Goal: Task Accomplishment & Management: Complete application form

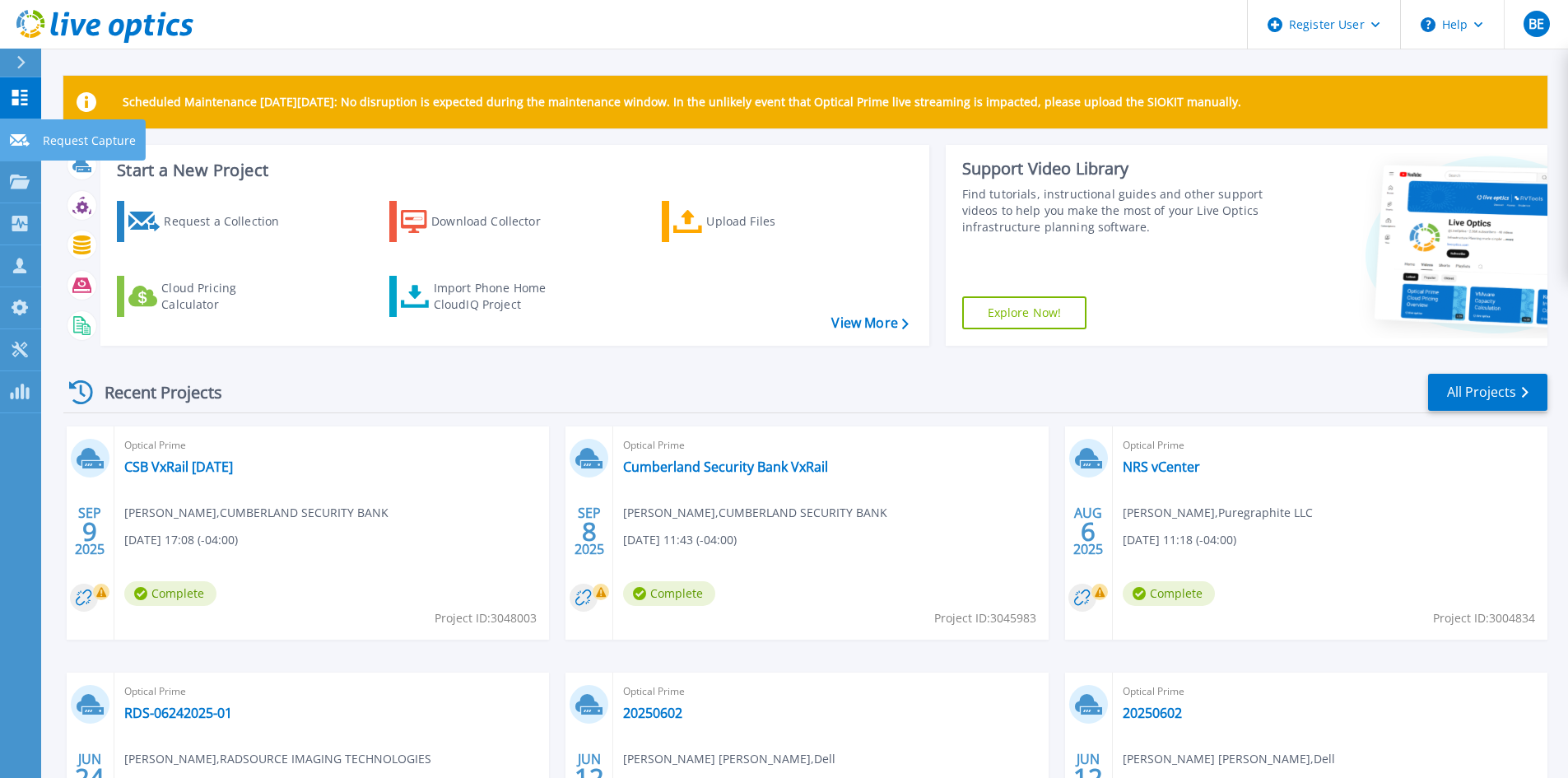
click at [21, 150] on link "Request Capture Request Capture" at bounding box center [20, 140] width 41 height 42
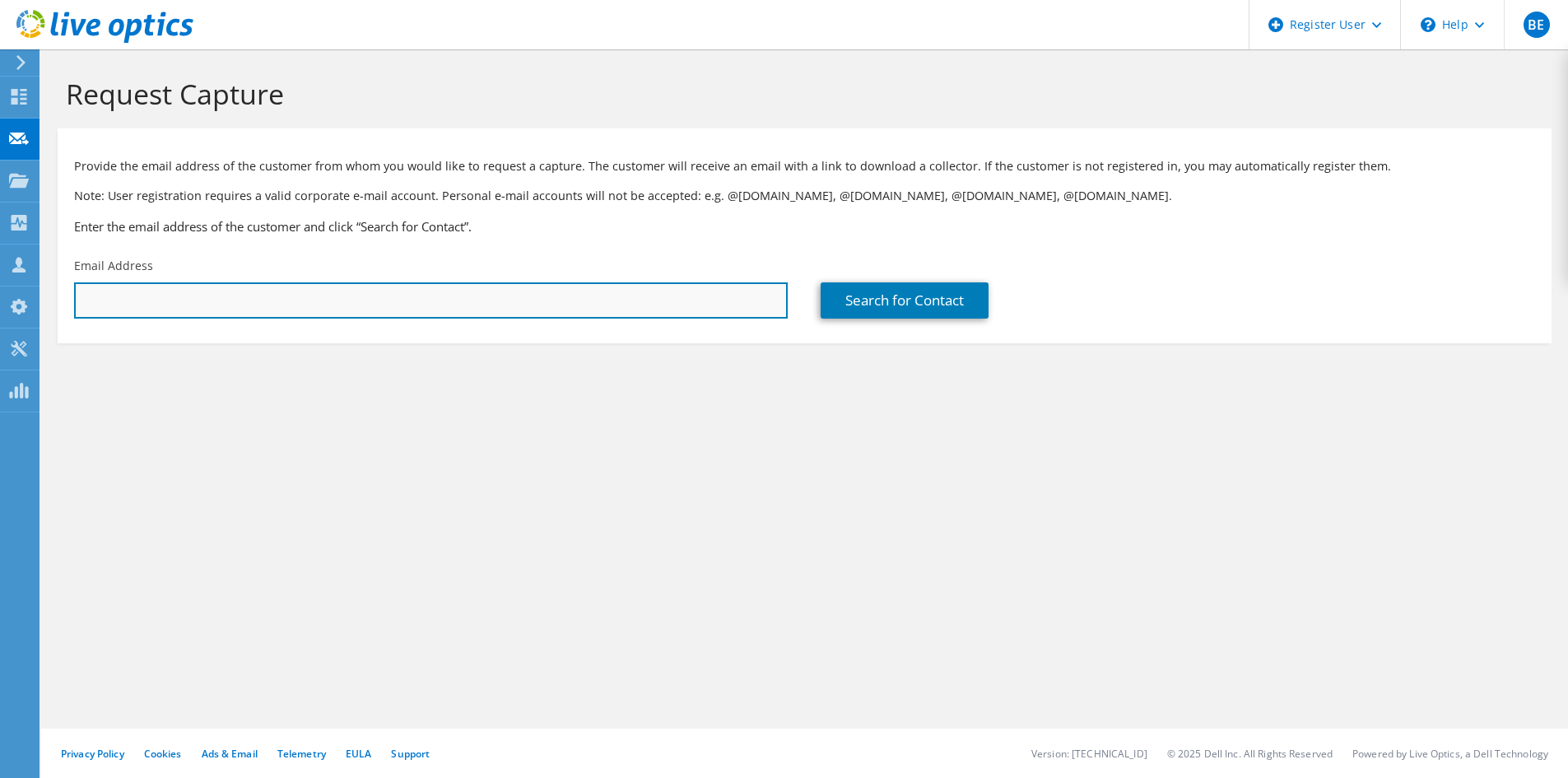
click at [337, 303] on input "text" at bounding box center [431, 300] width 714 height 36
paste input "[EMAIL_ADDRESS][DOMAIN_NAME]"
type input "[EMAIL_ADDRESS][DOMAIN_NAME]"
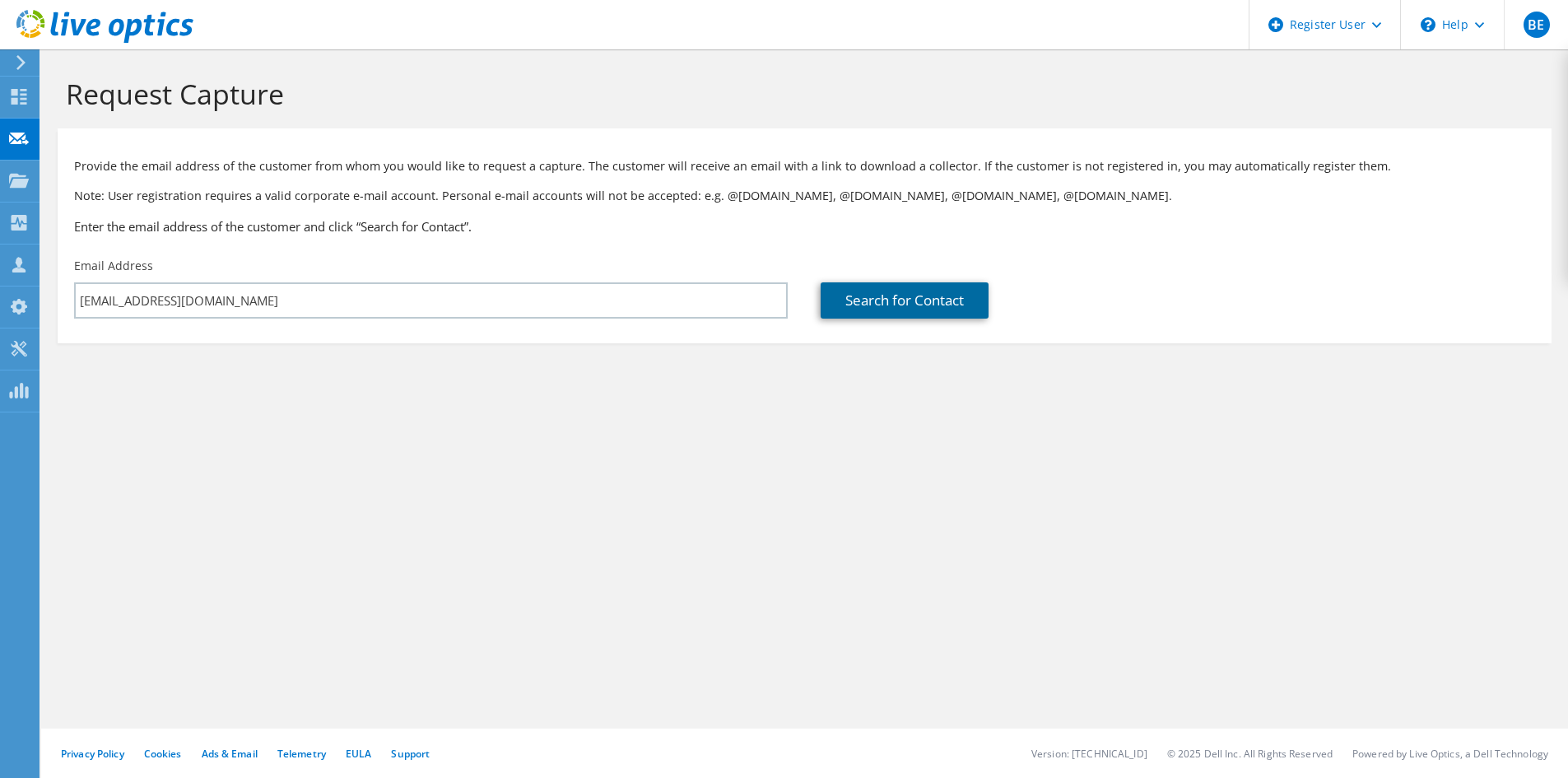
click at [838, 301] on link "Search for Contact" at bounding box center [904, 300] width 168 height 36
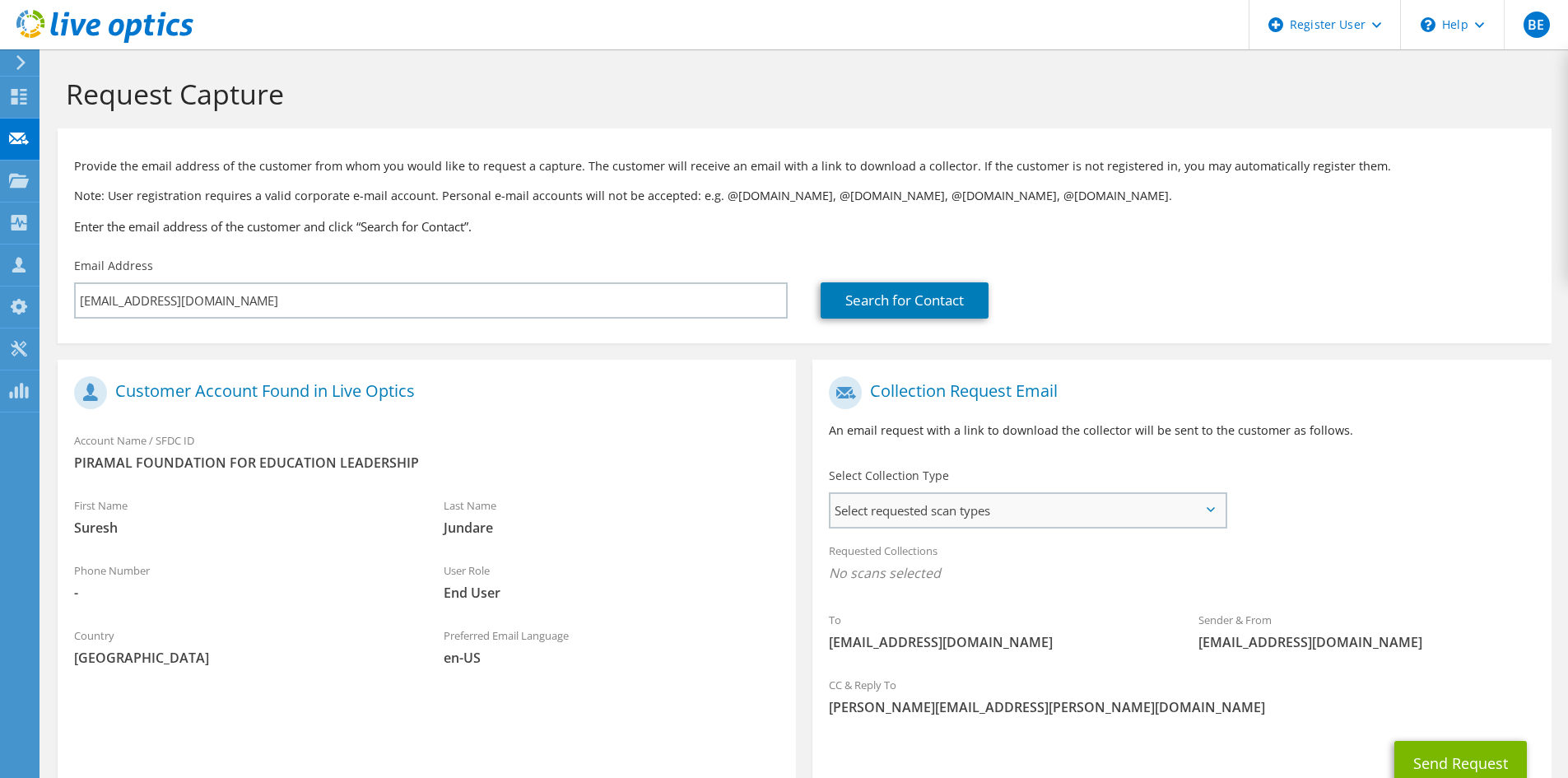
click at [1089, 517] on span "Select requested scan types" at bounding box center [1027, 511] width 394 height 33
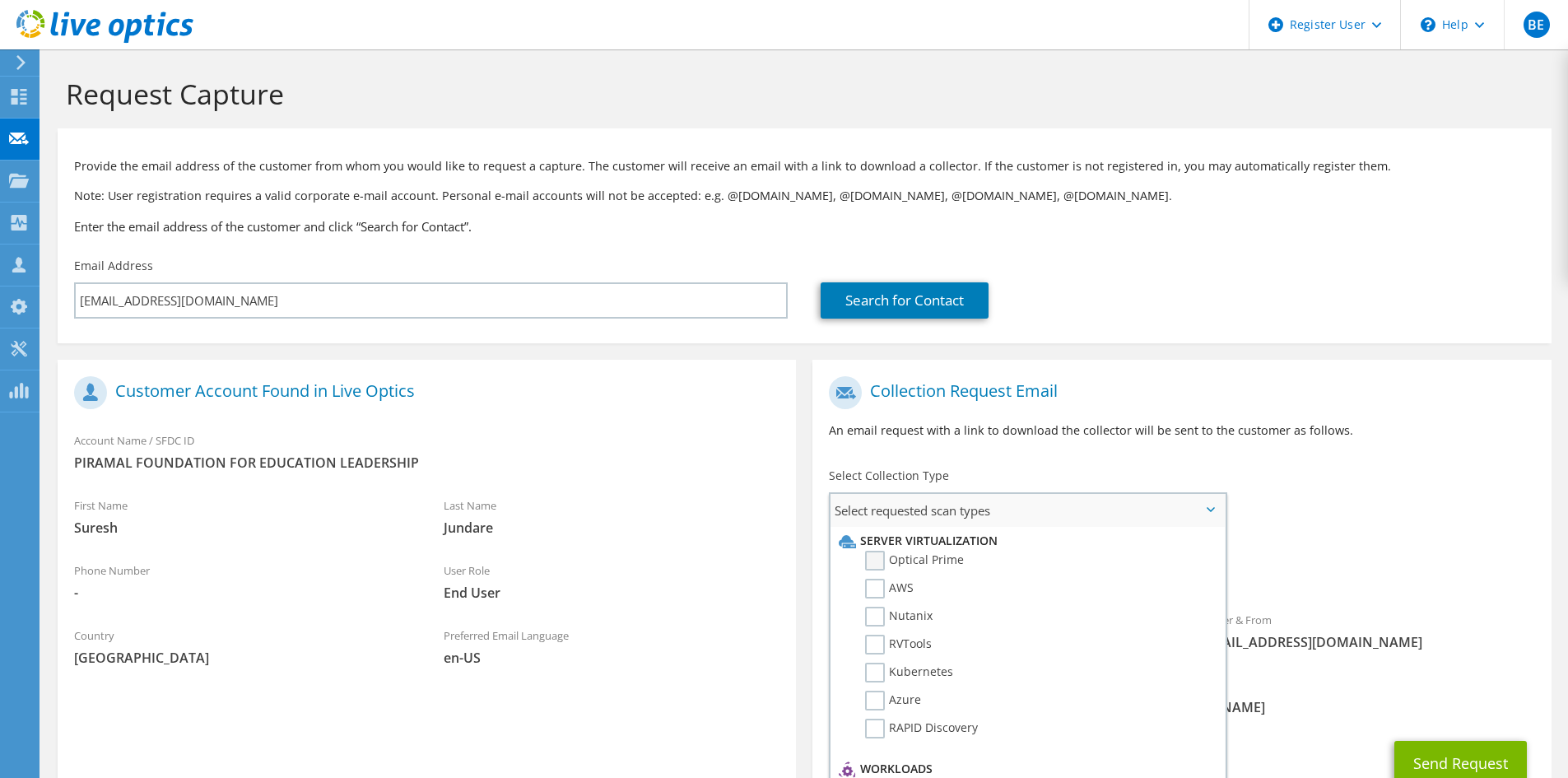
click at [874, 558] on label "Optical Prime" at bounding box center [915, 560] width 99 height 19
click at [0, 0] on input "Optical Prime" at bounding box center [0, 0] width 0 height 0
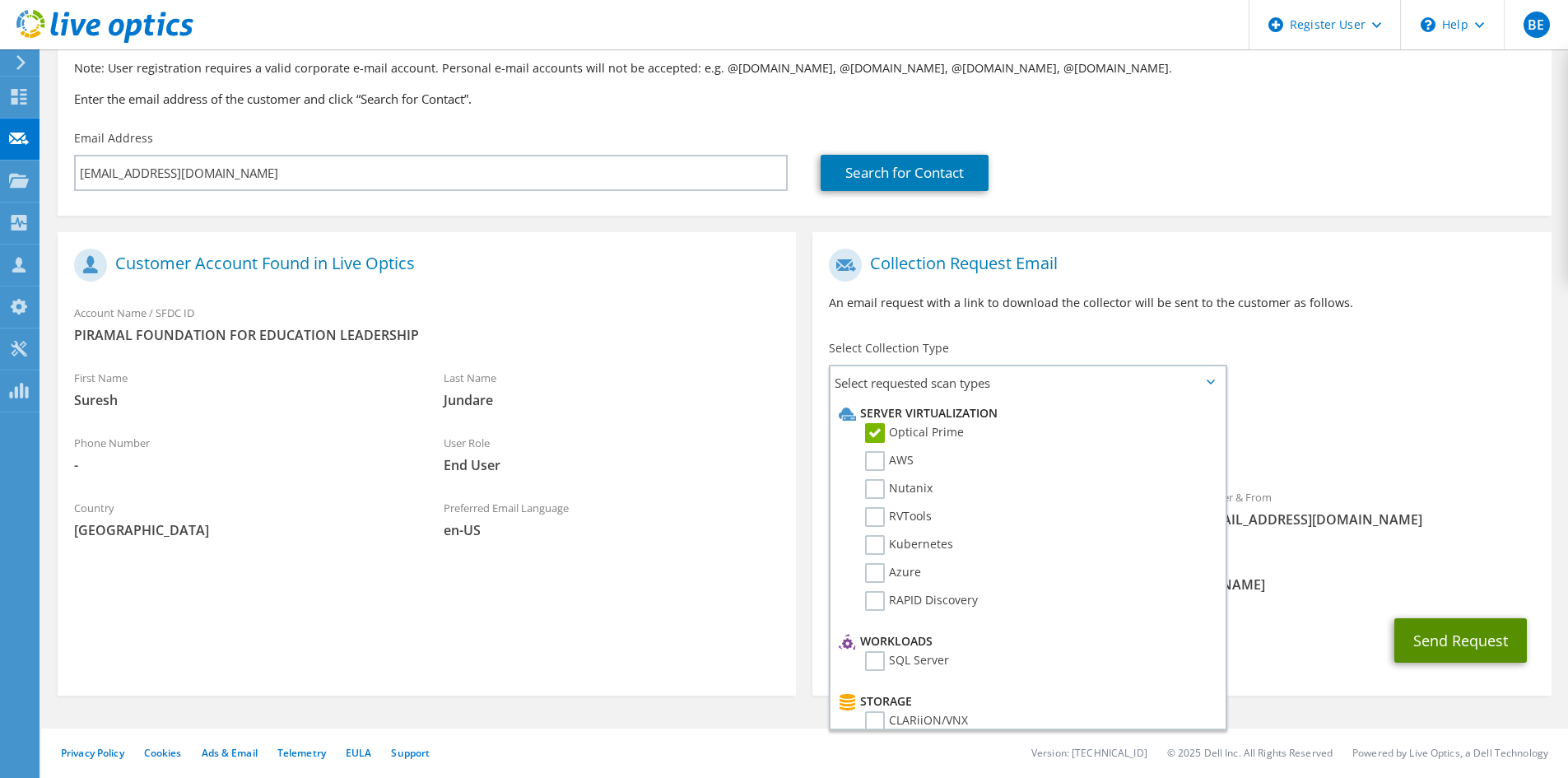
click at [1432, 634] on button "Send Request" at bounding box center [1460, 641] width 132 height 45
